Goal: Task Accomplishment & Management: Use online tool/utility

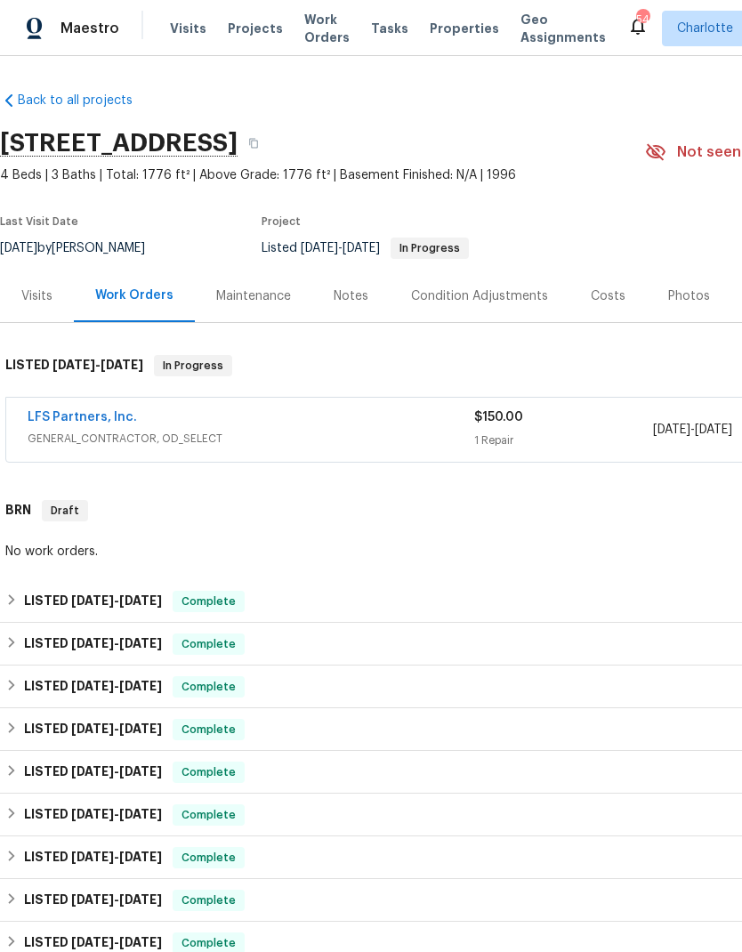
click at [65, 415] on link "LFS Partners, Inc." at bounding box center [82, 417] width 109 height 12
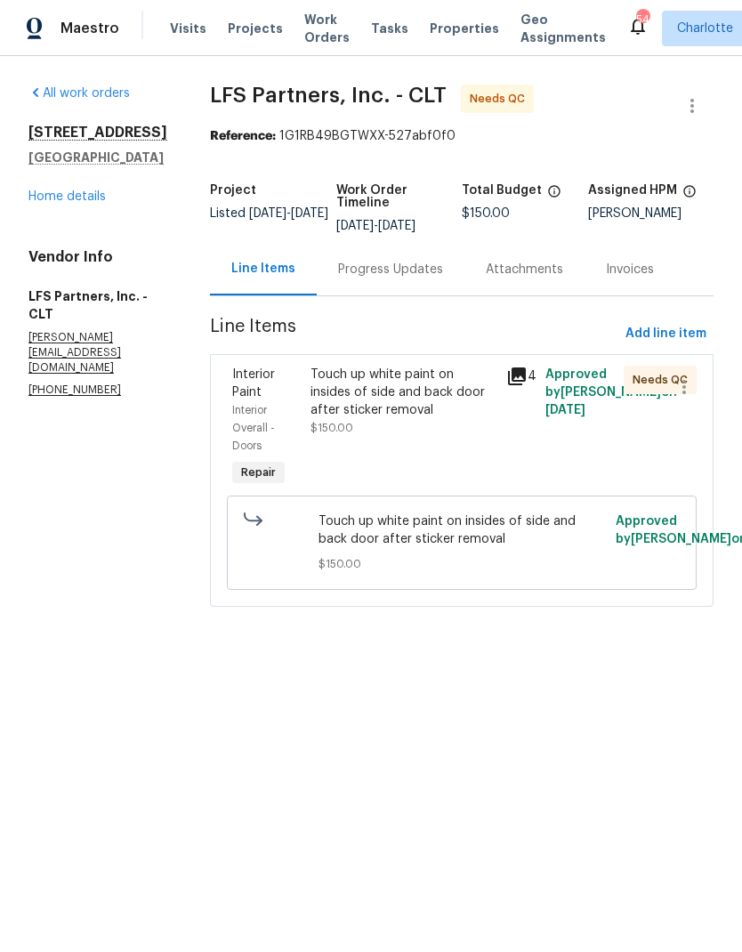
click at [511, 368] on icon at bounding box center [516, 376] width 21 height 21
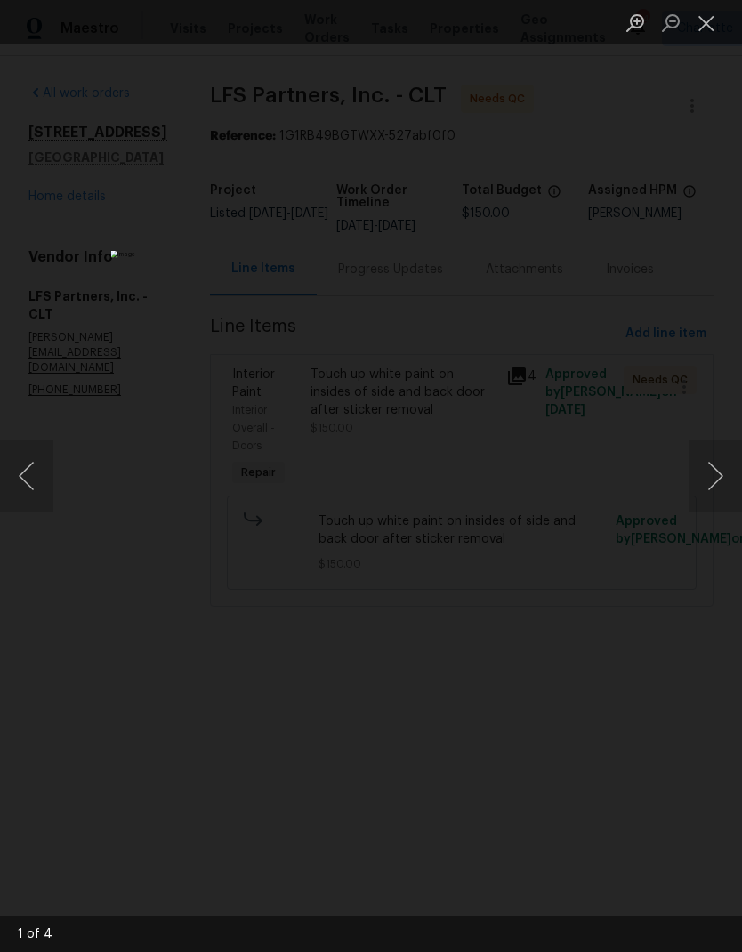
click at [719, 469] on button "Next image" at bounding box center [714, 475] width 53 height 71
click at [721, 469] on button "Next image" at bounding box center [714, 475] width 53 height 71
click at [724, 467] on button "Next image" at bounding box center [714, 475] width 53 height 71
click at [721, 468] on button "Next image" at bounding box center [714, 475] width 53 height 71
click at [713, 479] on button "Next image" at bounding box center [714, 475] width 53 height 71
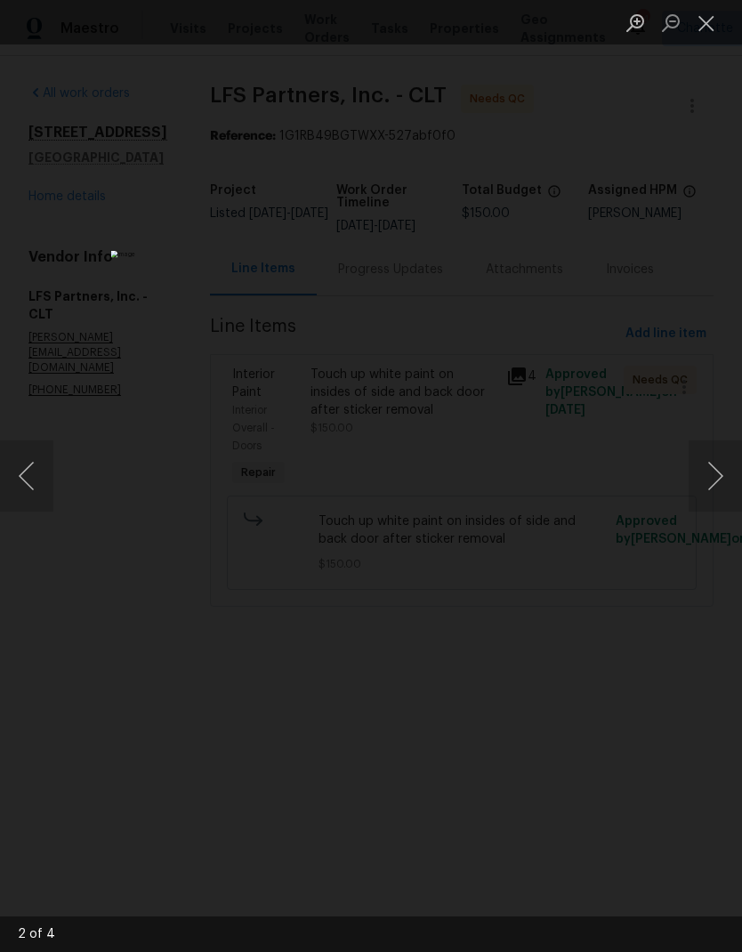
click at [707, 477] on button "Next image" at bounding box center [714, 475] width 53 height 71
click at [701, 27] on button "Close lightbox" at bounding box center [706, 22] width 36 height 31
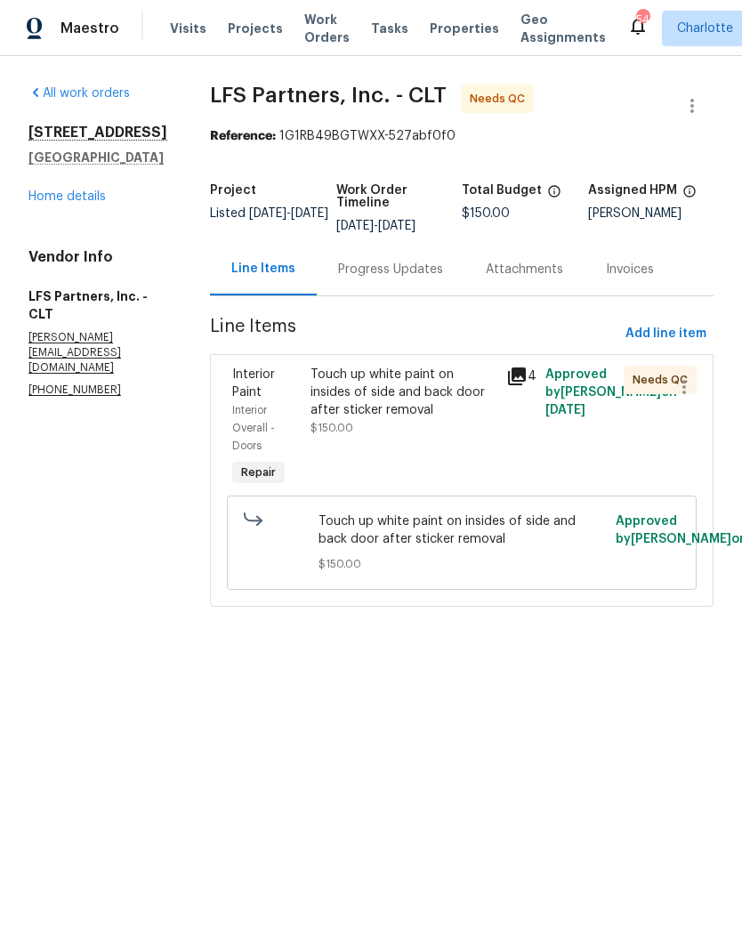
click at [261, 394] on span "Interior Paint" at bounding box center [253, 383] width 43 height 30
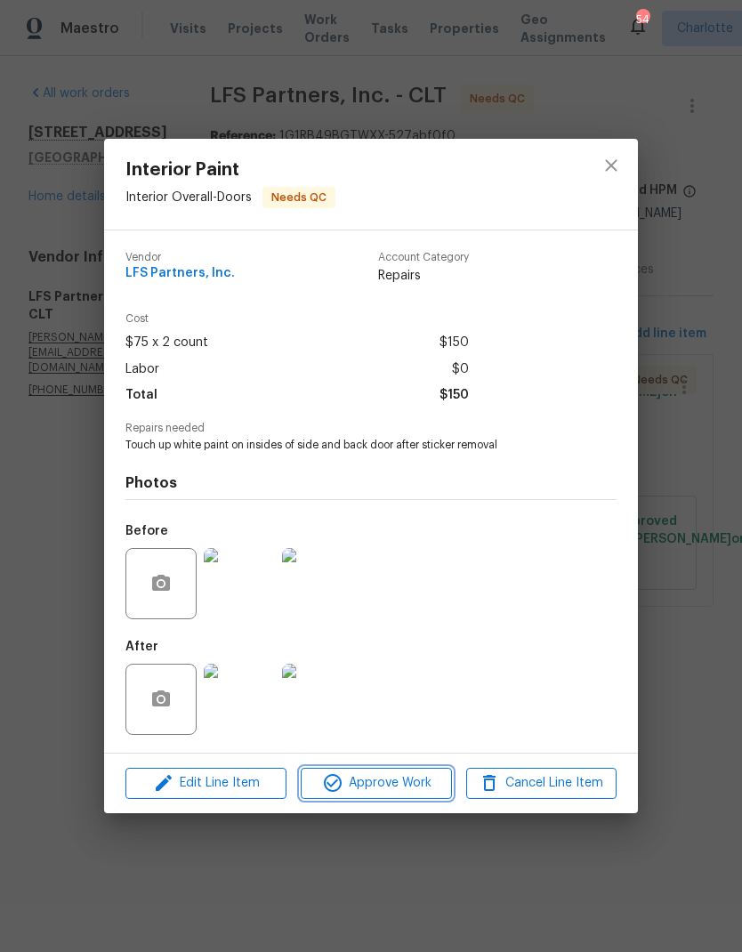
click at [392, 787] on span "Approve Work" at bounding box center [376, 783] width 140 height 22
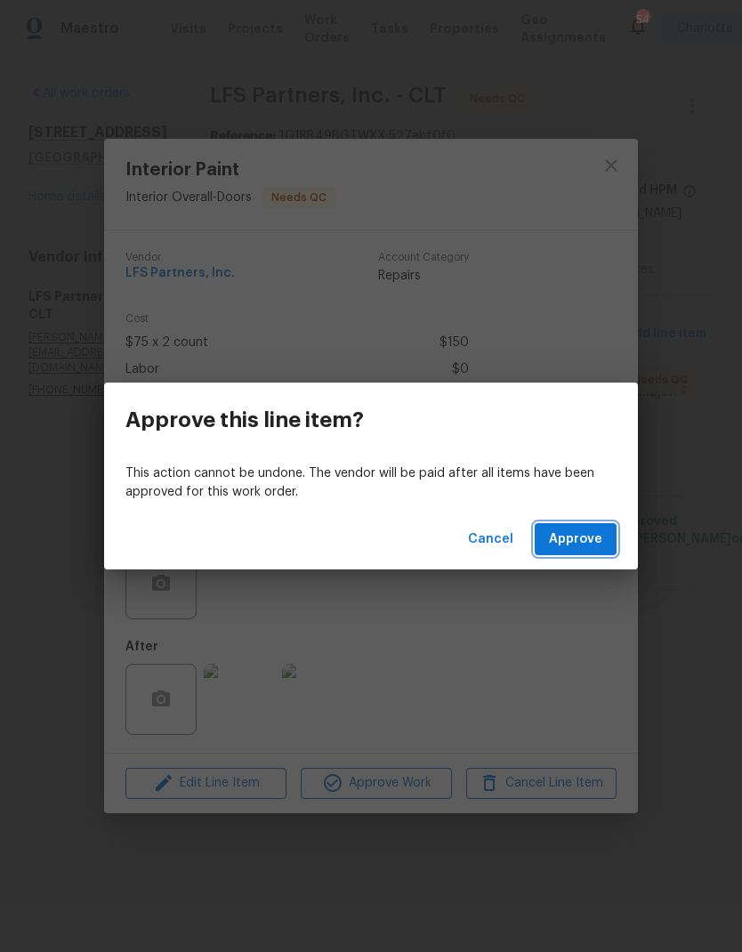
click at [583, 525] on button "Approve" at bounding box center [576, 539] width 82 height 33
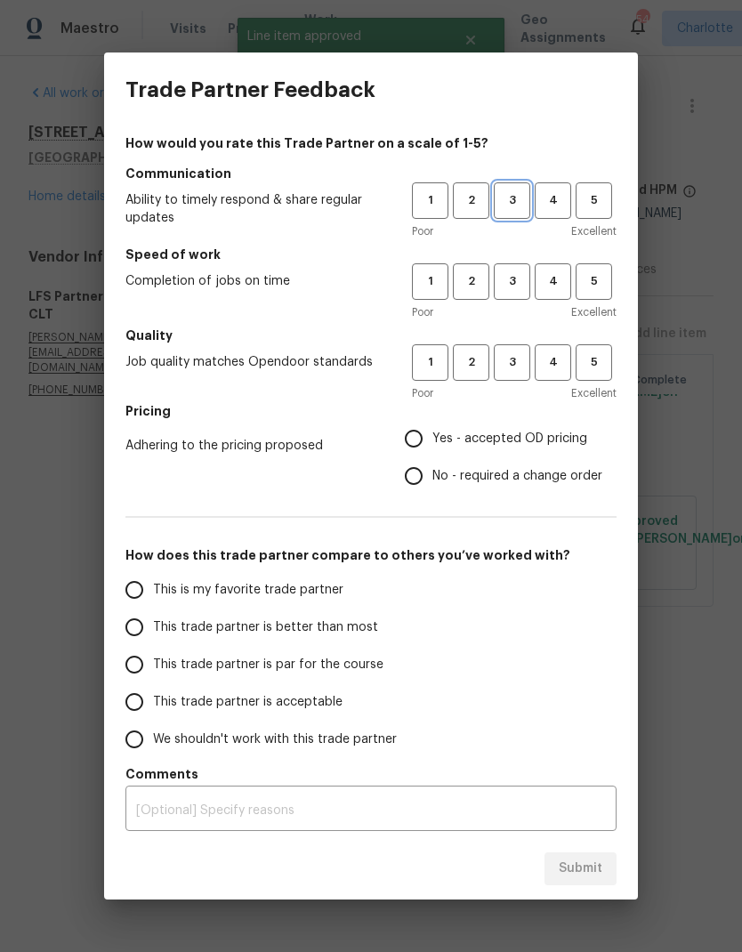
click at [510, 196] on span "3" at bounding box center [511, 200] width 33 height 20
click at [519, 267] on button "3" at bounding box center [512, 281] width 36 height 36
click at [523, 351] on button "3" at bounding box center [512, 362] width 36 height 36
click at [416, 434] on input "Yes - accepted OD pricing" at bounding box center [413, 438] width 37 height 37
radio input "true"
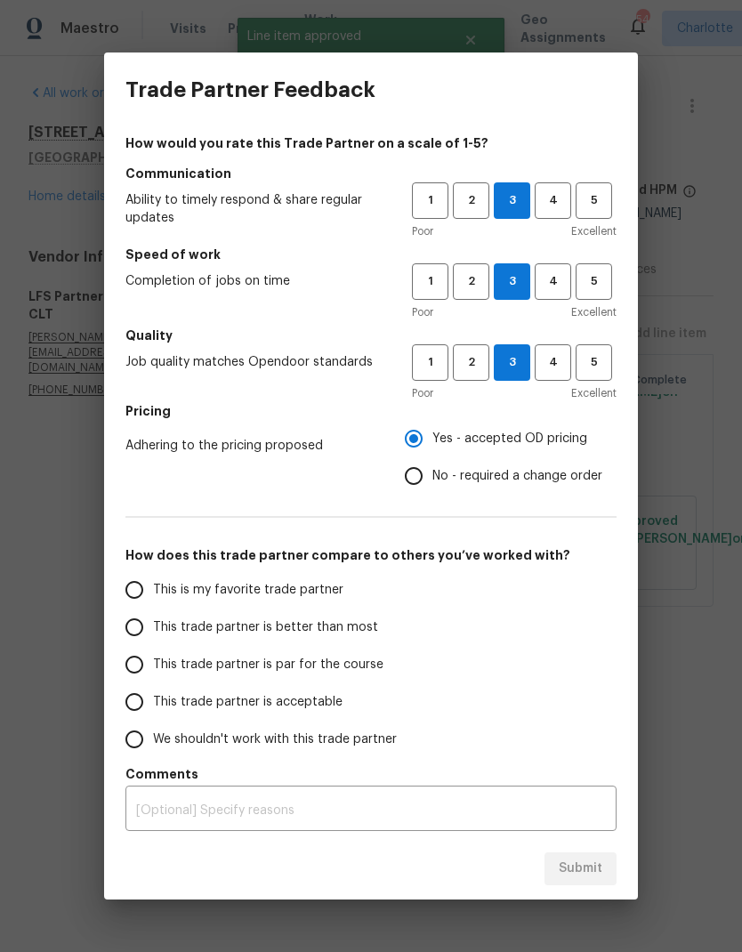
click at [144, 662] on input "This trade partner is par for the course" at bounding box center [134, 664] width 37 height 37
click at [596, 856] on button "Submit" at bounding box center [580, 868] width 72 height 33
radio input "true"
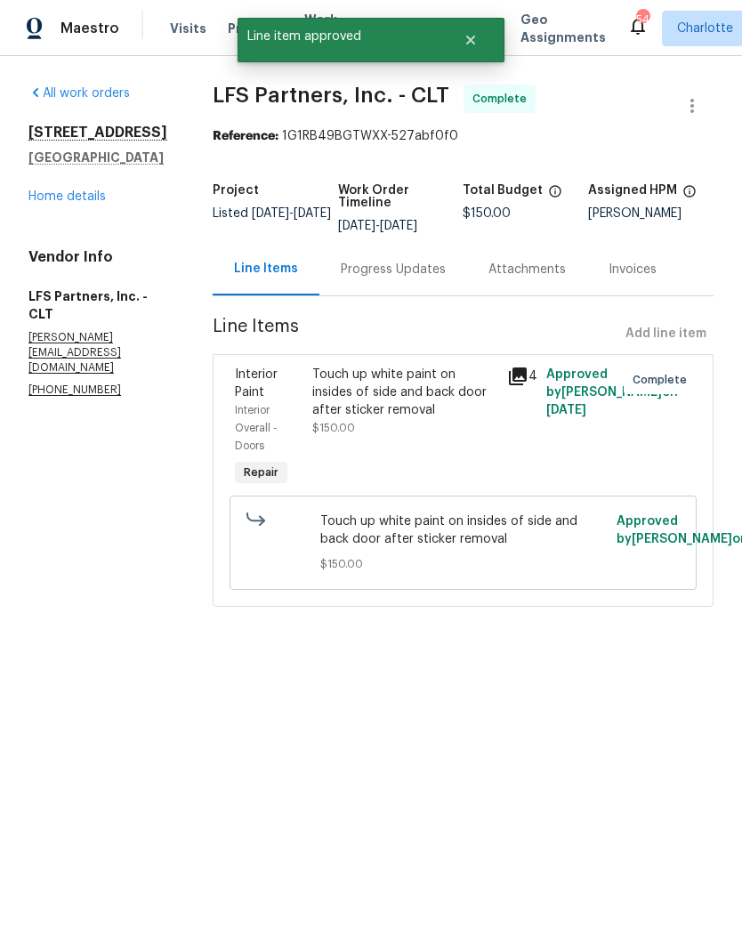
radio input "false"
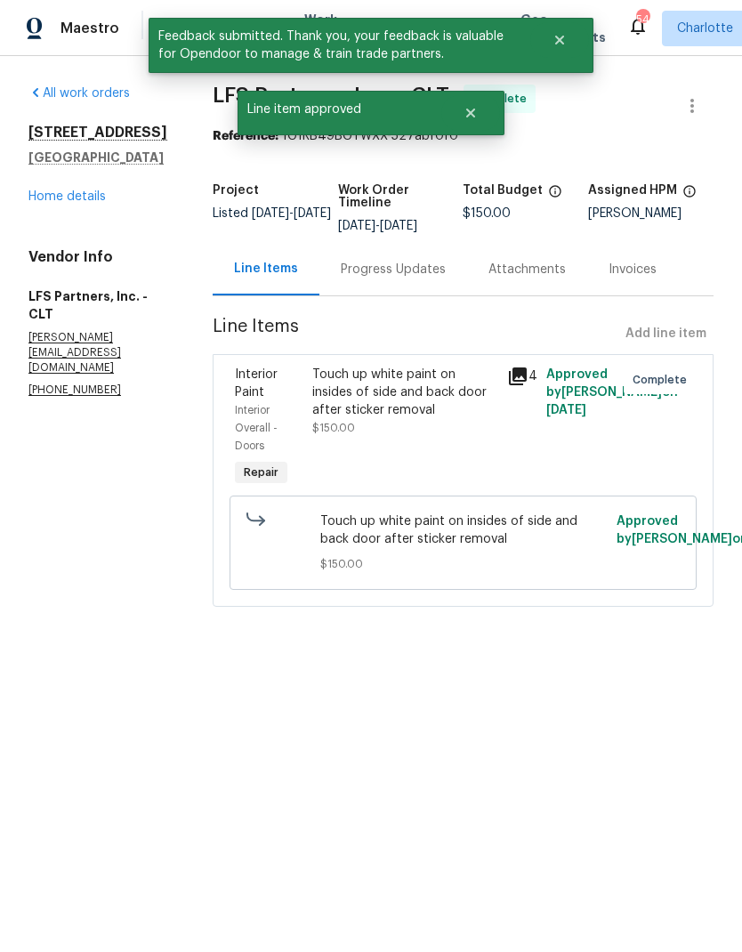
click at [51, 198] on link "Home details" at bounding box center [66, 196] width 77 height 12
